Goal: Task Accomplishment & Management: Manage account settings

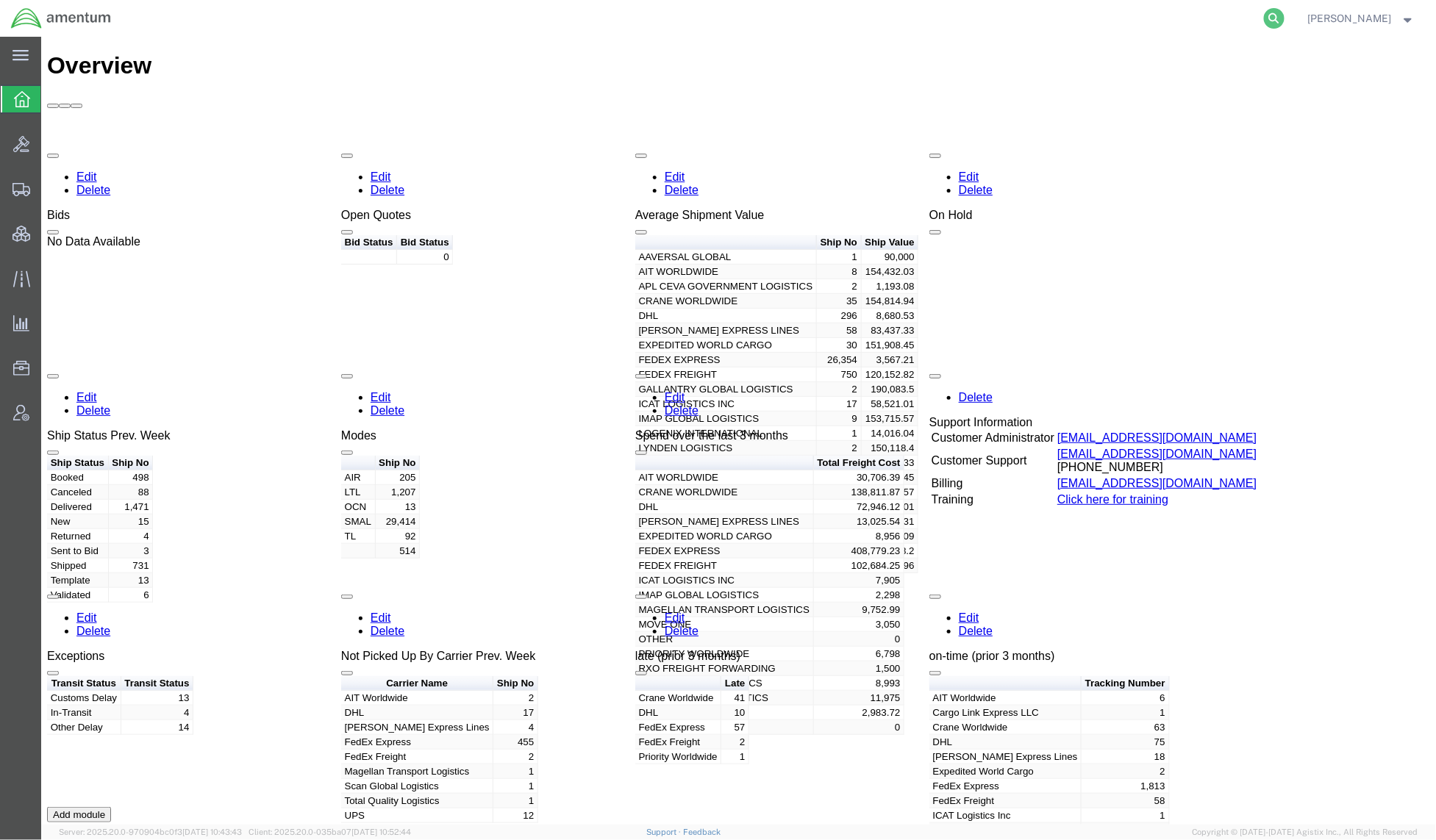
click at [1264, 19] on icon at bounding box center [1275, 19] width 21 height 21
click at [1134, 22] on input "search" at bounding box center [1040, 18] width 447 height 35
type input "56922424"
click at [1268, 19] on icon at bounding box center [1275, 19] width 21 height 21
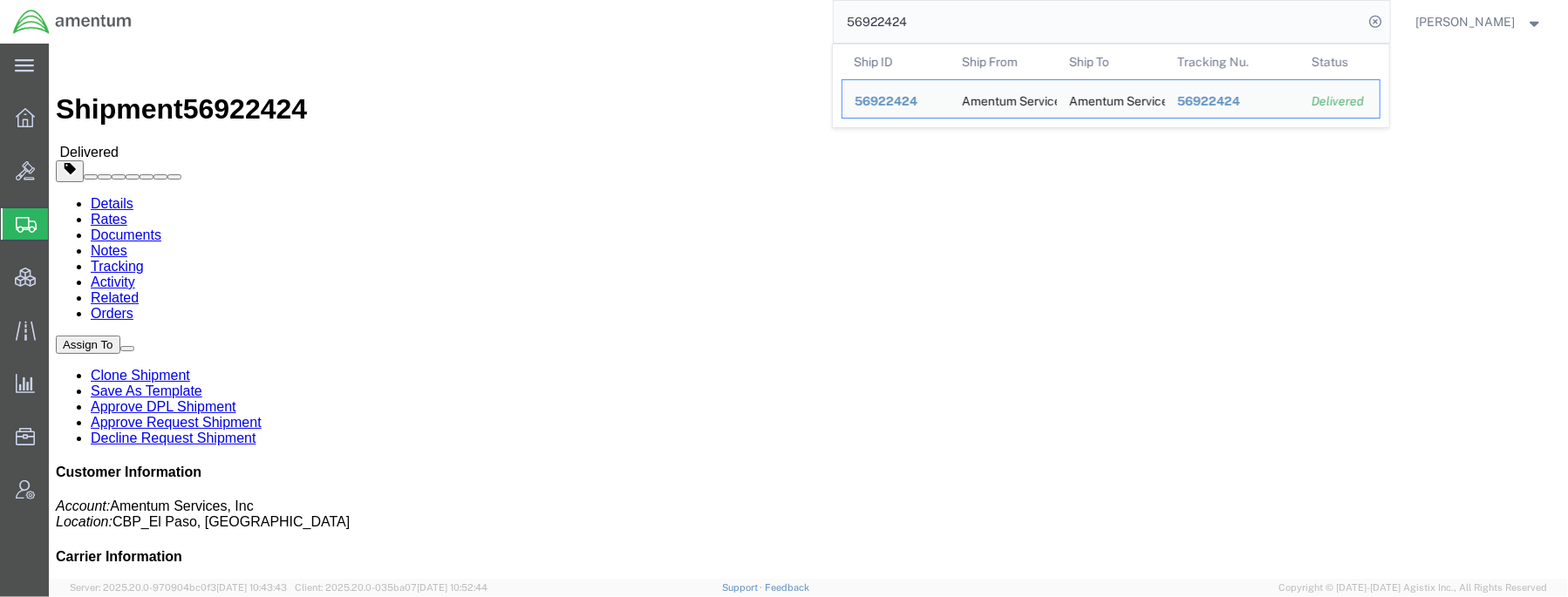
click div "Leg 1 - Truckload Number of trucks: 1"
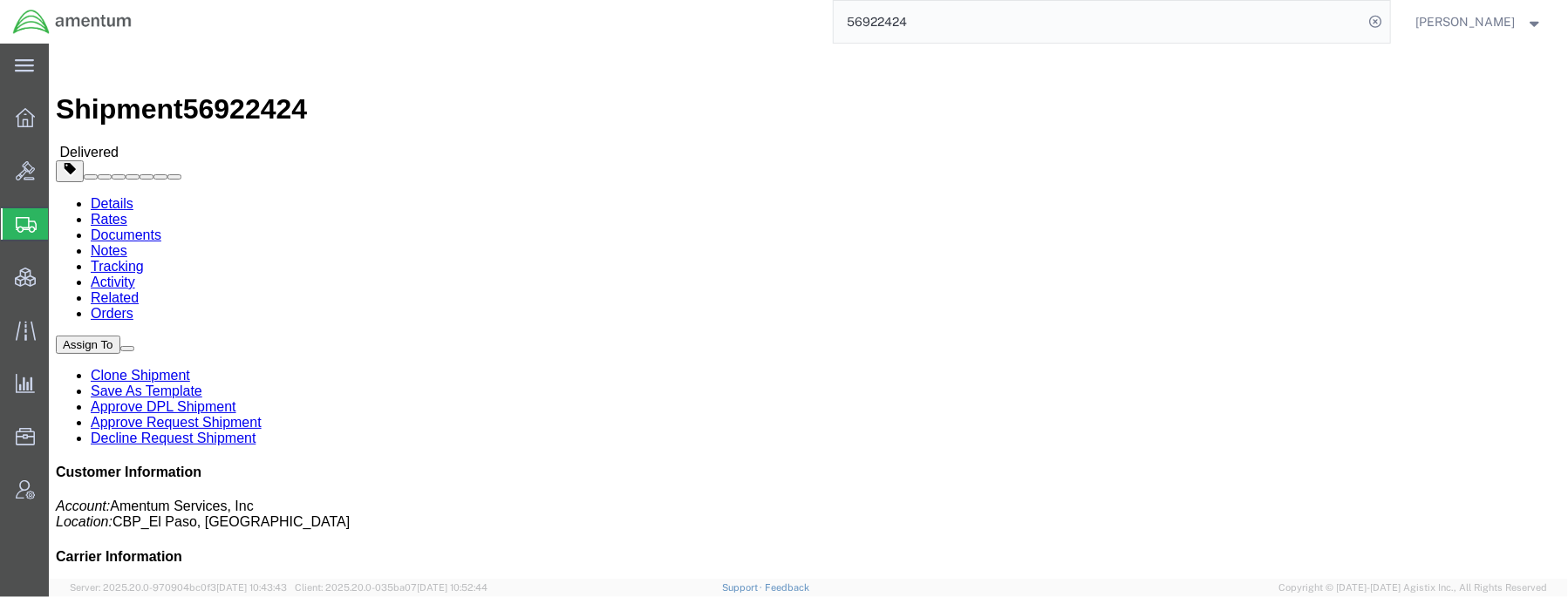
click link "Related"
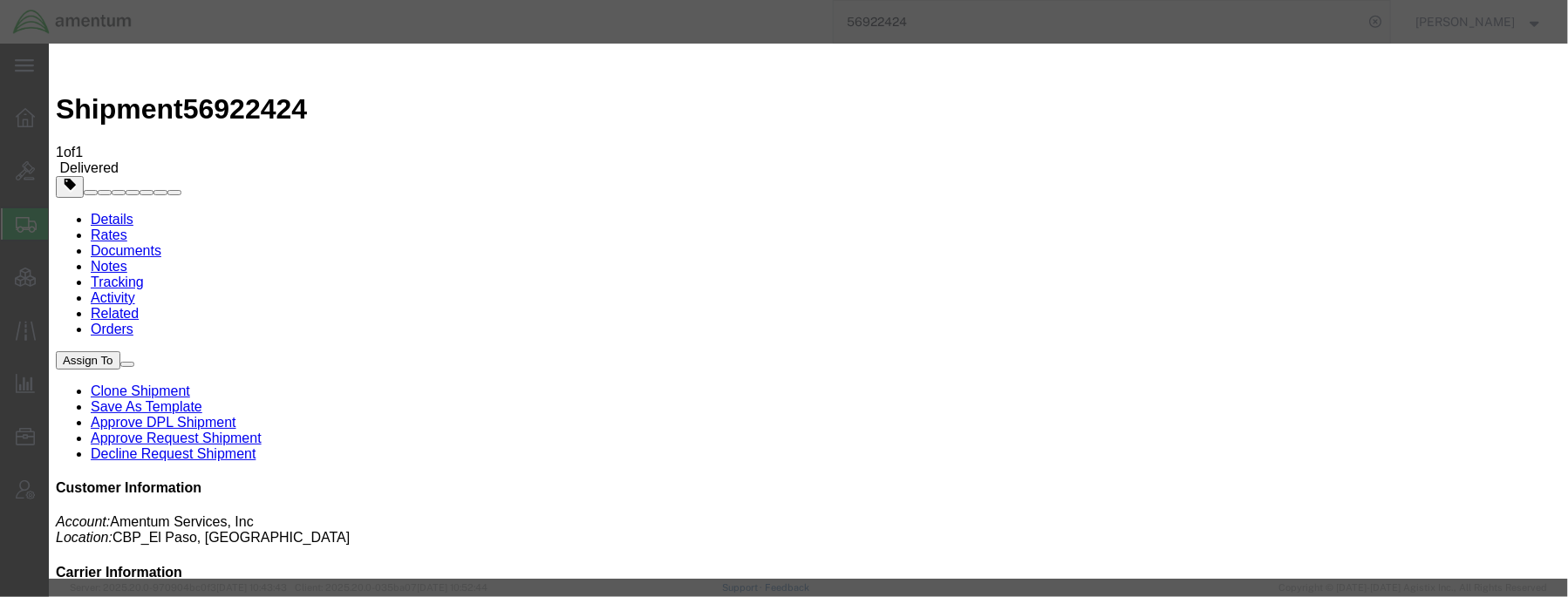
select select "RETURN"
